Goal: Contribute content: Contribute content

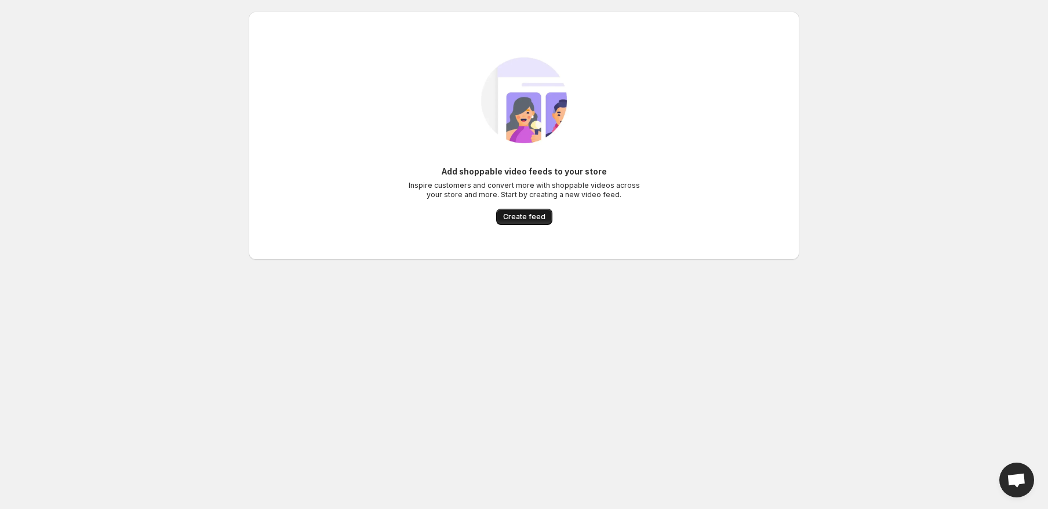
click at [536, 217] on span "Create feed" at bounding box center [524, 216] width 42 height 9
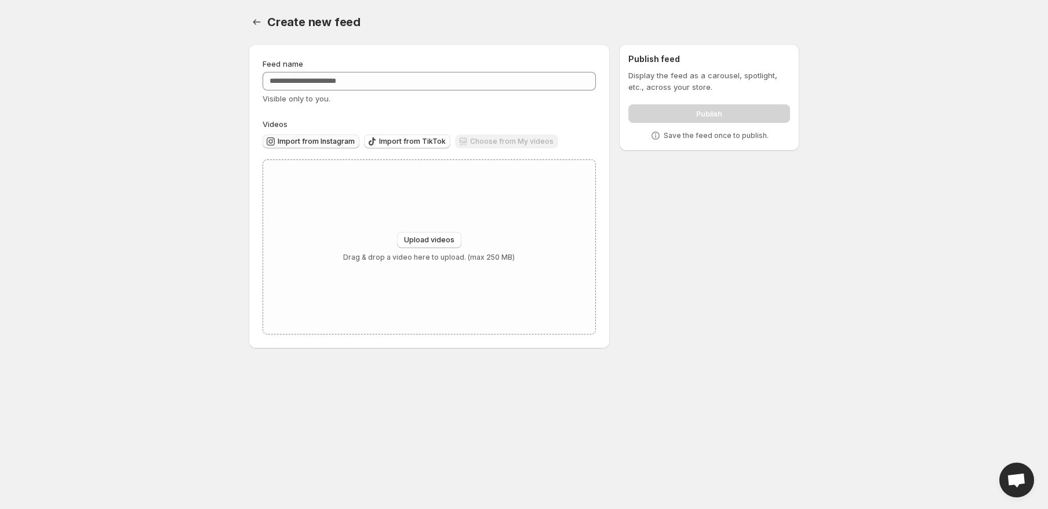
click at [318, 144] on span "Import from Instagram" at bounding box center [316, 141] width 77 height 9
click at [360, 85] on input "Feed name" at bounding box center [429, 81] width 333 height 19
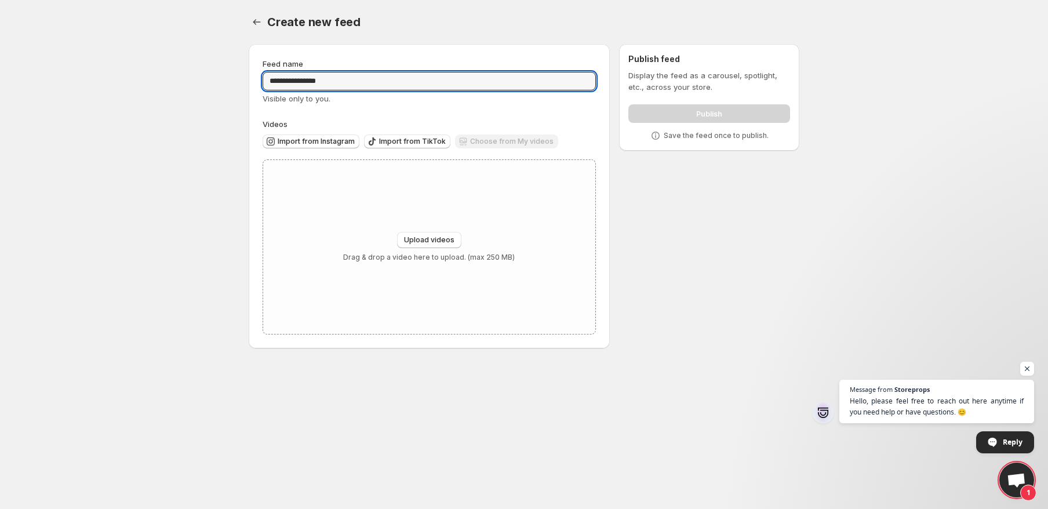
type input "**********"
click at [188, 98] on body "**********" at bounding box center [524, 254] width 1048 height 509
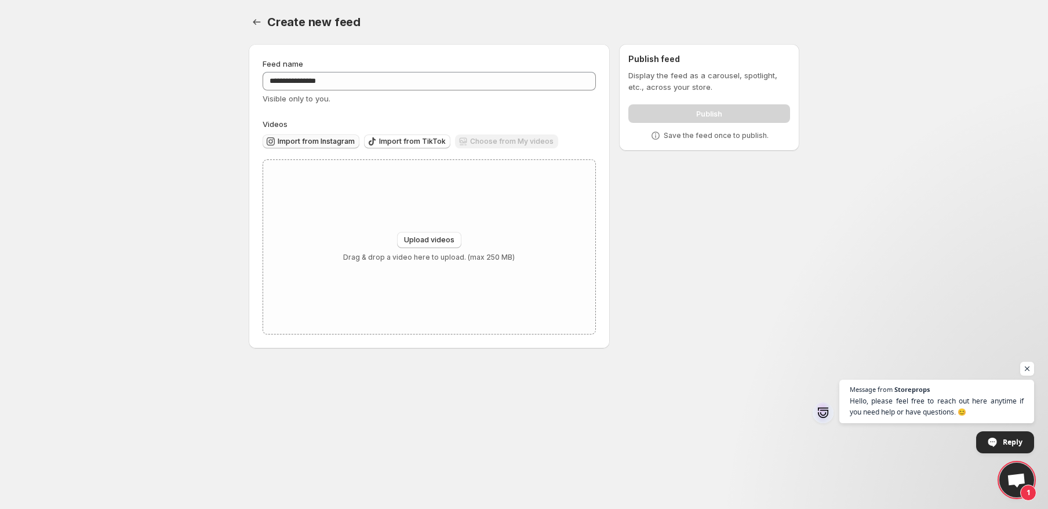
click at [330, 143] on span "Import from Instagram" at bounding box center [316, 141] width 77 height 9
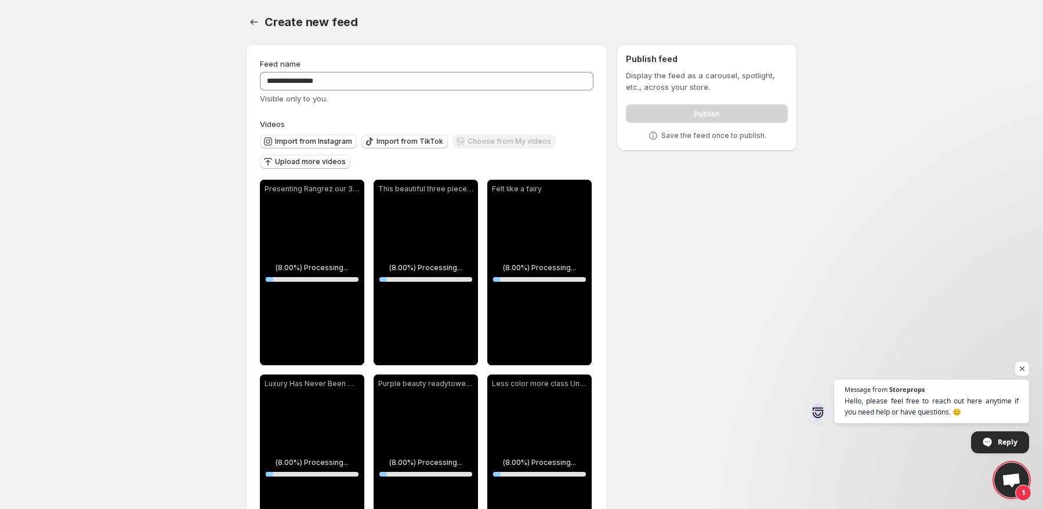
scroll to position [79, 0]
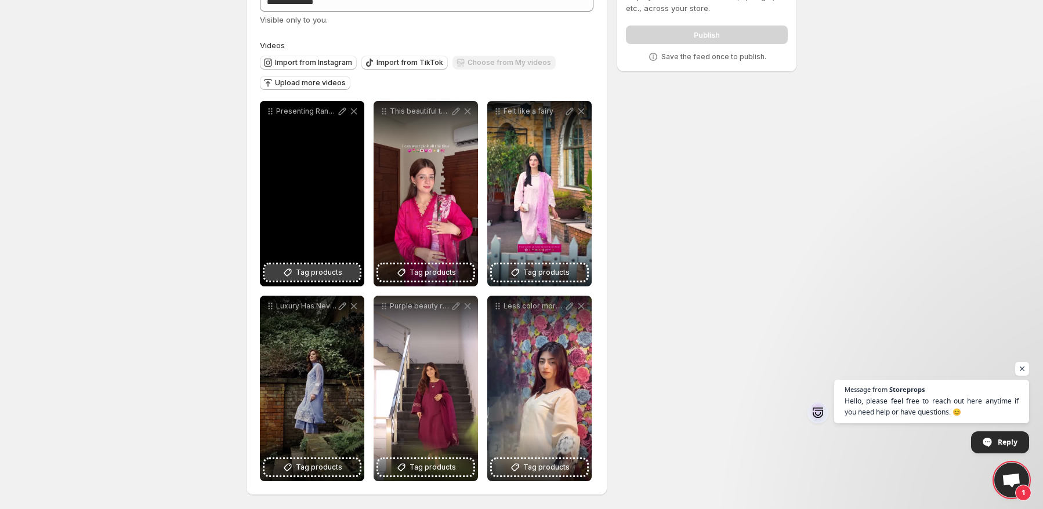
click at [308, 271] on span "Tag products" at bounding box center [319, 273] width 46 height 12
click at [318, 277] on span "Tag products" at bounding box center [319, 273] width 46 height 12
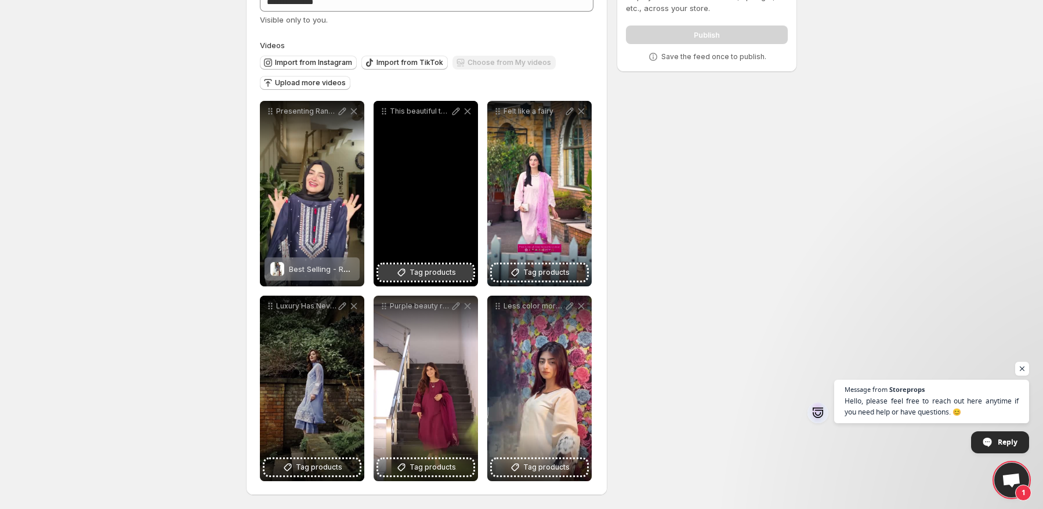
click at [426, 273] on span "Tag products" at bounding box center [432, 273] width 46 height 12
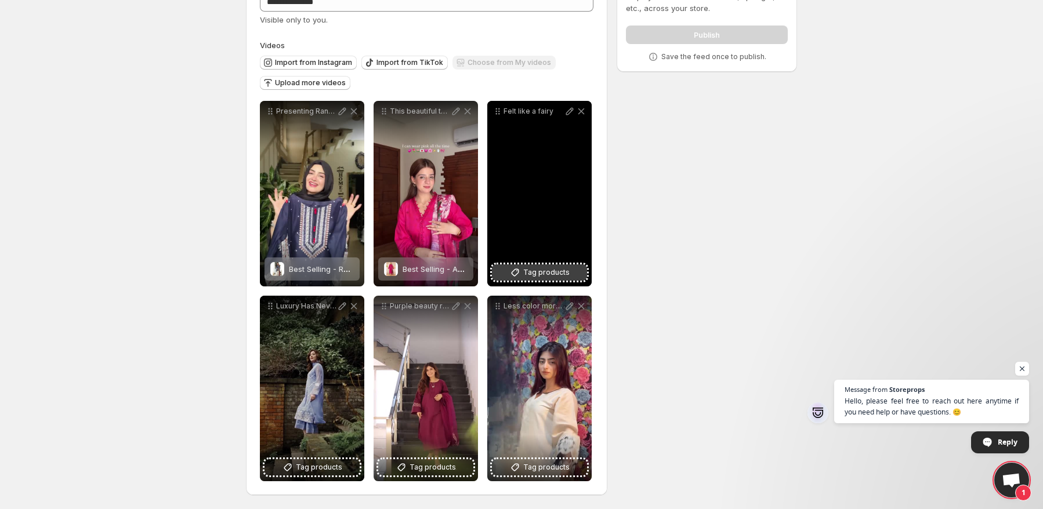
click at [562, 276] on span "Tag products" at bounding box center [546, 273] width 46 height 12
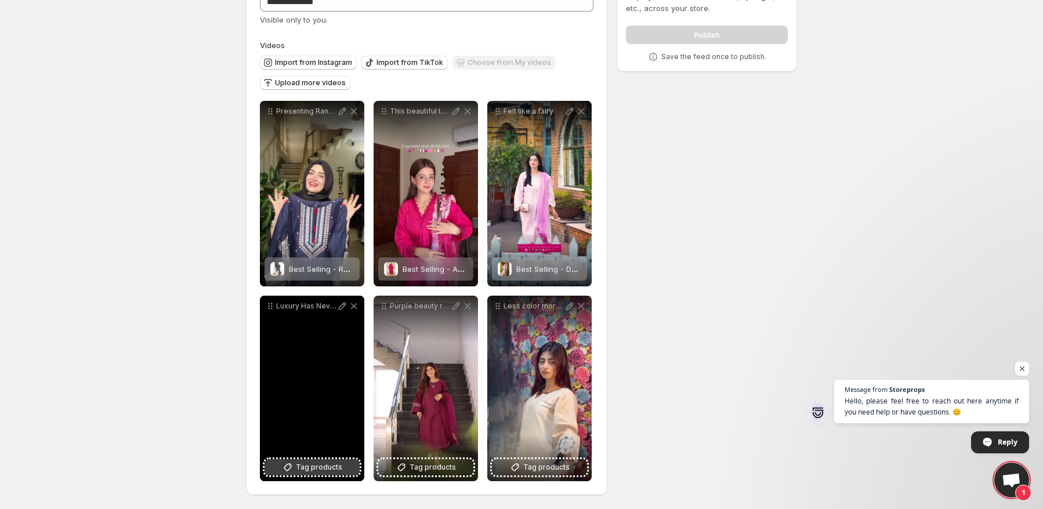
click at [328, 465] on span "Tag products" at bounding box center [319, 468] width 46 height 12
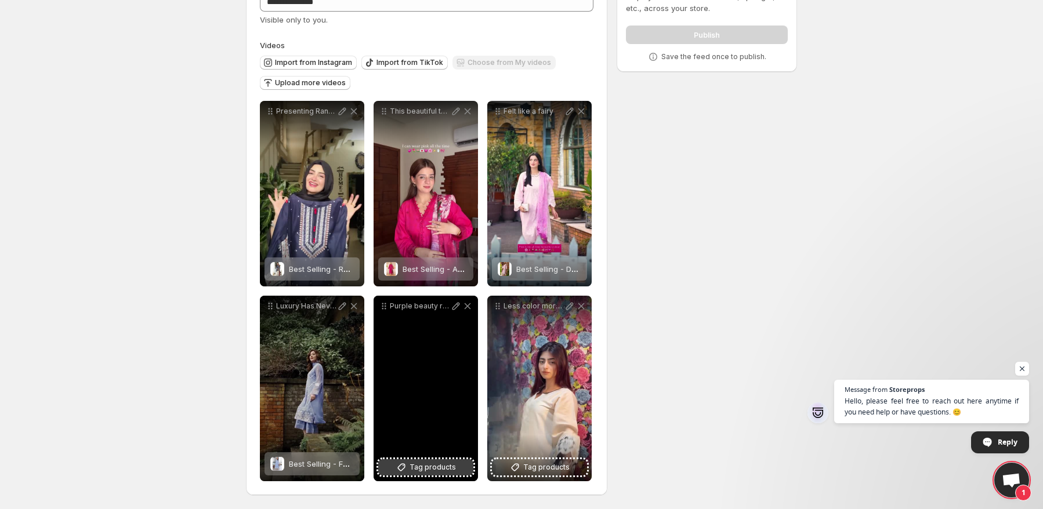
click at [442, 470] on span "Tag products" at bounding box center [432, 468] width 46 height 12
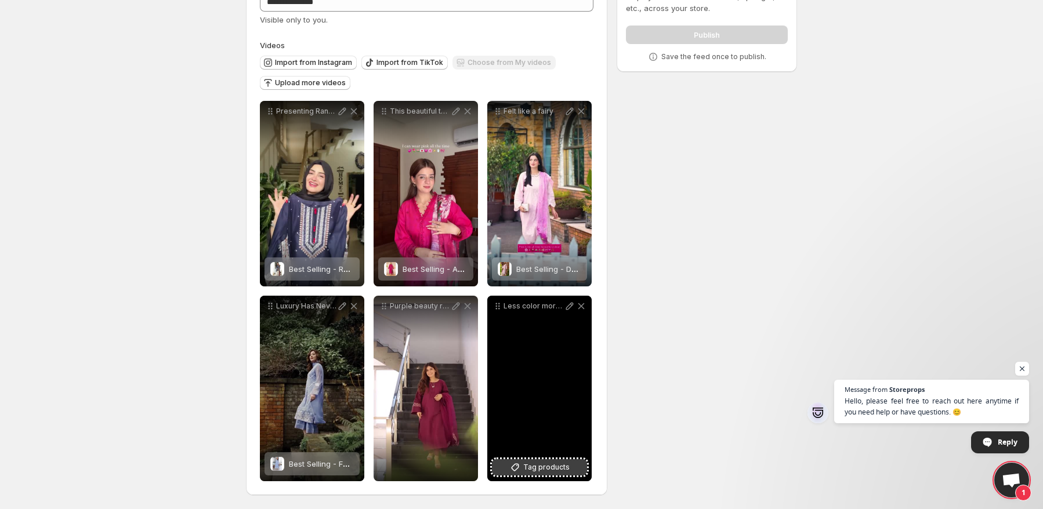
click at [565, 467] on span "Tag products" at bounding box center [546, 468] width 46 height 12
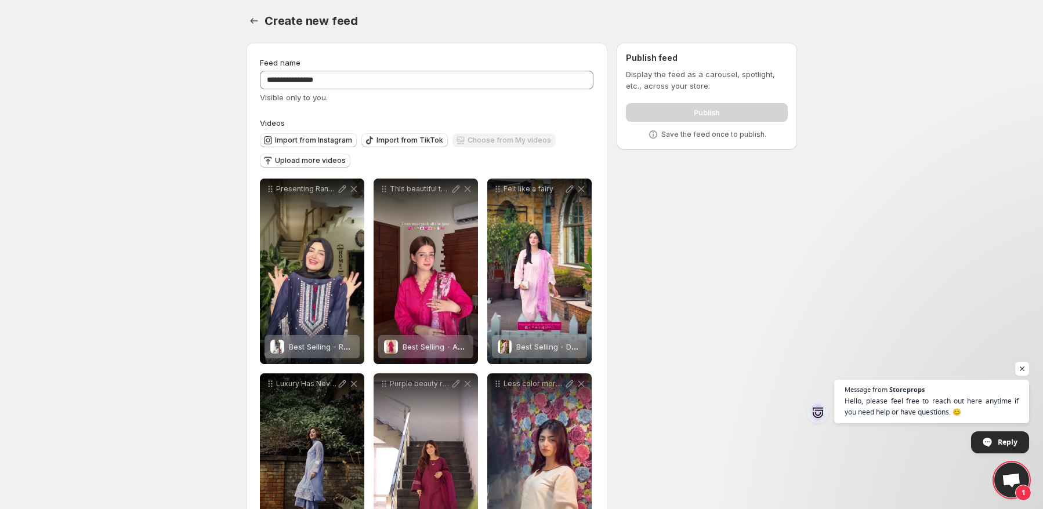
scroll to position [0, 0]
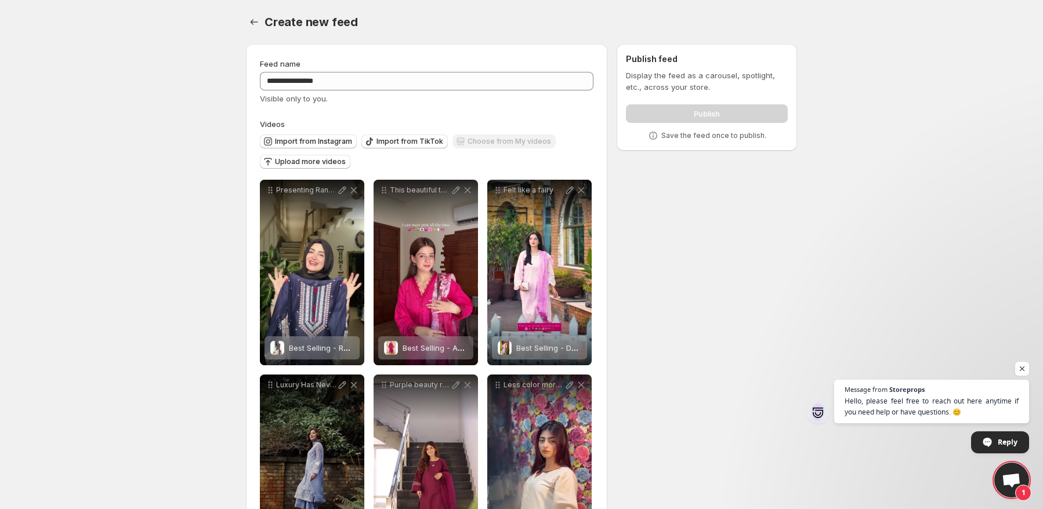
click at [699, 117] on div "Publish" at bounding box center [707, 111] width 162 height 23
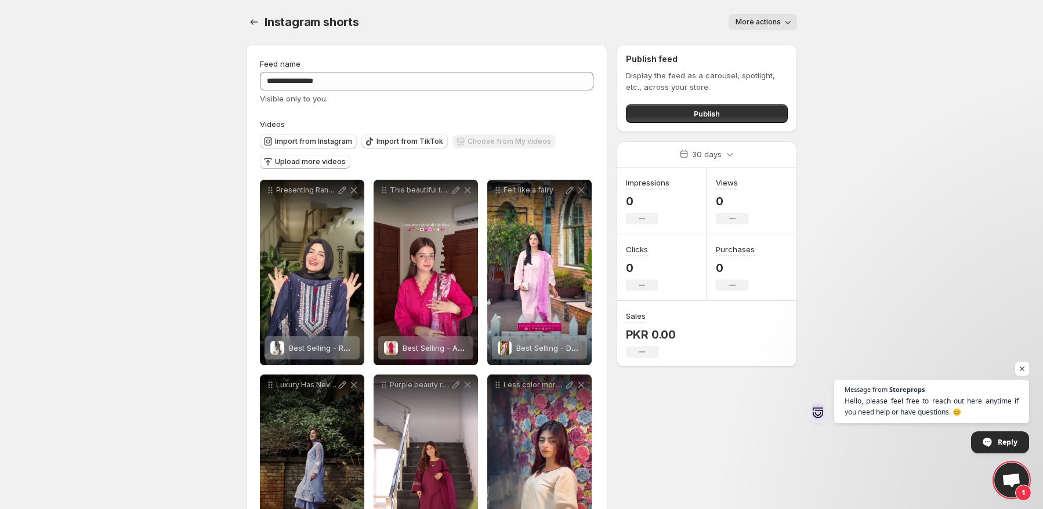
click at [768, 23] on span "More actions" at bounding box center [757, 21] width 45 height 9
click at [776, 19] on span "More actions" at bounding box center [757, 21] width 45 height 9
click at [735, 118] on button "Publish" at bounding box center [707, 113] width 162 height 19
